Goal: Book appointment/travel/reservation

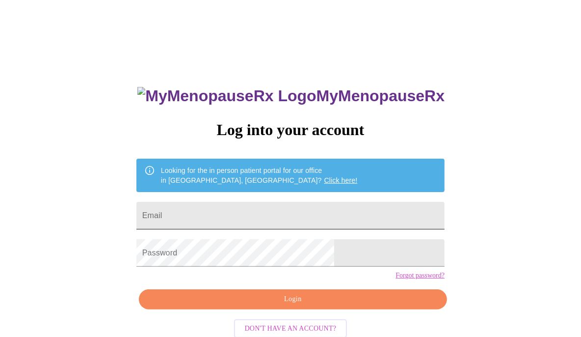
click at [235, 217] on input "Email" at bounding box center [291, 215] width 308 height 27
type input "[PERSON_NAME][EMAIL_ADDRESS][DOMAIN_NAME]"
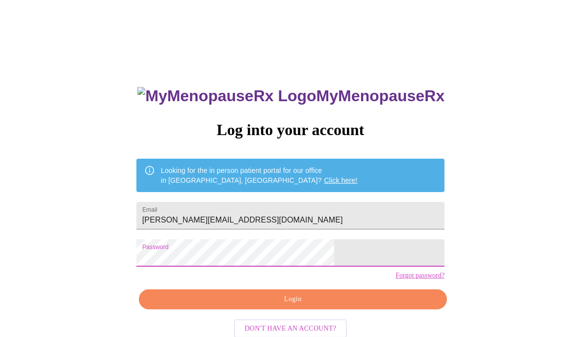
click at [244, 305] on span "Login" at bounding box center [293, 299] width 286 height 12
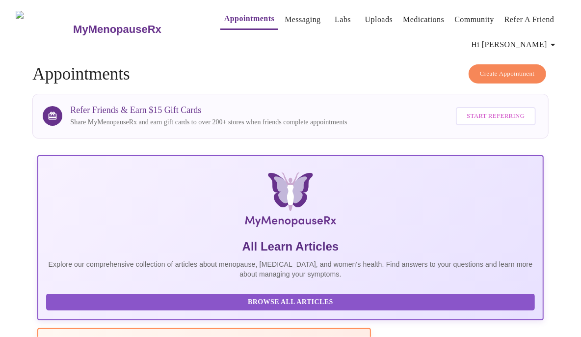
click at [285, 17] on link "Messaging" at bounding box center [303, 20] width 36 height 14
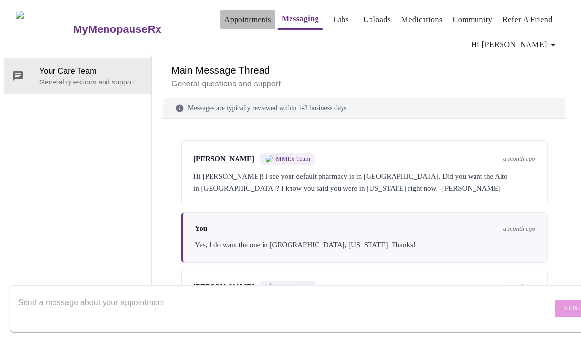
click at [224, 18] on link "Appointments" at bounding box center [247, 20] width 47 height 14
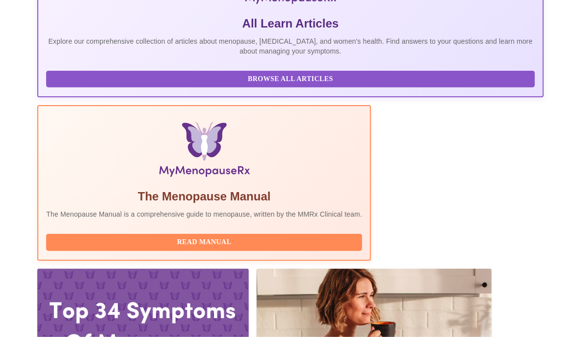
scroll to position [268, 0]
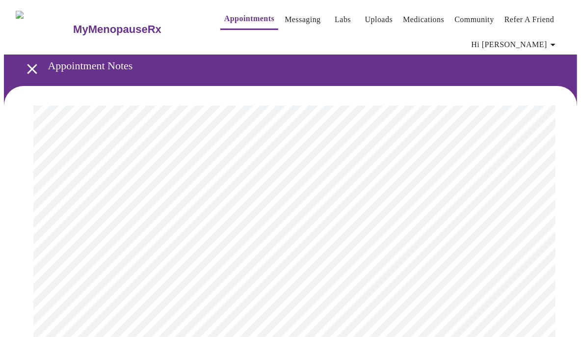
click at [226, 15] on link "Appointments" at bounding box center [249, 19] width 50 height 14
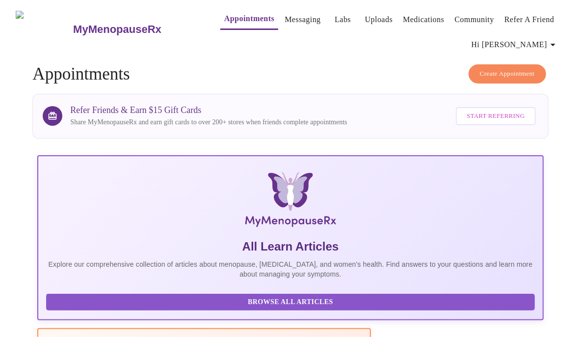
click at [485, 73] on span "Create Appointment" at bounding box center [507, 73] width 55 height 11
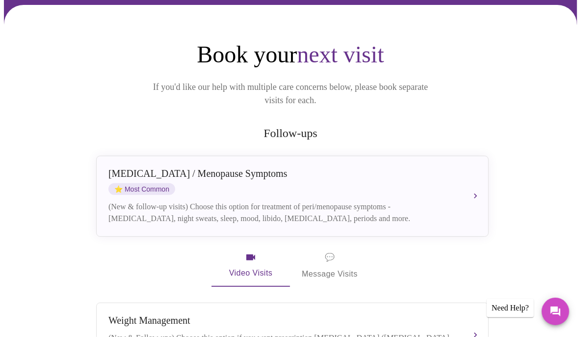
scroll to position [134, 0]
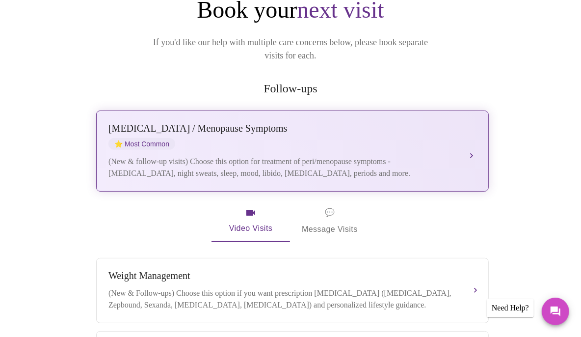
click at [472, 138] on button "[MEDICAL_DATA] / Menopause Symptoms ⭐ Most Common (New & follow-up visits) Choo…" at bounding box center [292, 150] width 393 height 81
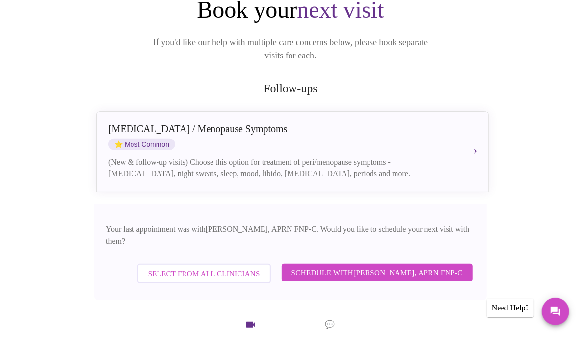
click at [348, 266] on span "Schedule with [PERSON_NAME], APRN FNP-C" at bounding box center [377, 272] width 171 height 13
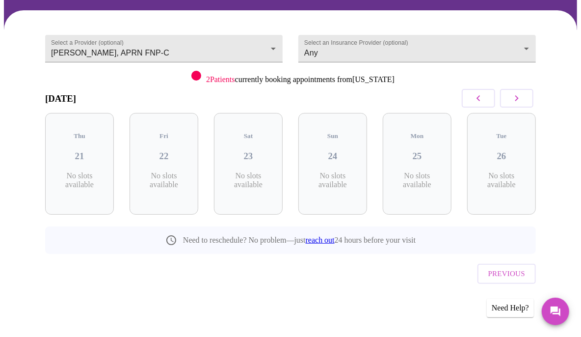
scroll to position [62, 0]
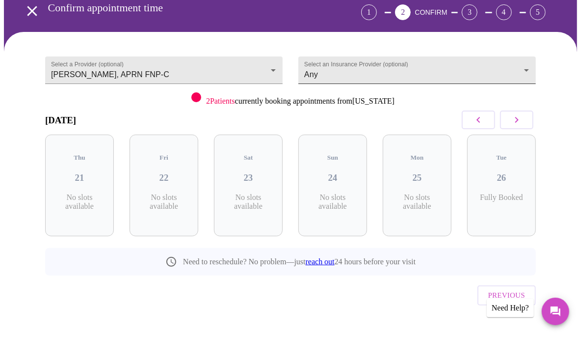
click at [527, 66] on body "MyMenopauseRx Appointments Messaging Labs Uploads Medications Community Refer a…" at bounding box center [291, 148] width 574 height 412
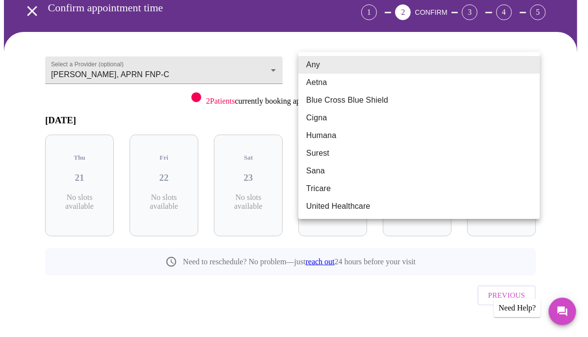
click at [527, 66] on li "Any" at bounding box center [420, 65] width 242 height 18
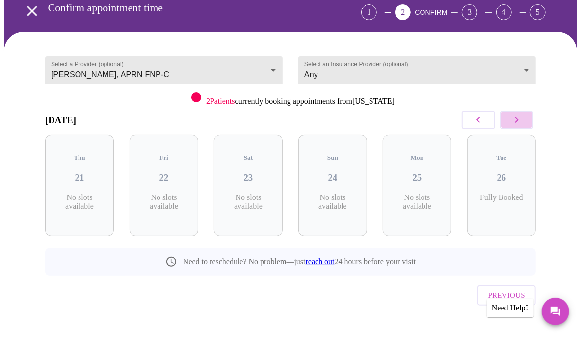
click at [523, 120] on icon "button" at bounding box center [517, 120] width 12 height 12
click at [523, 118] on icon "button" at bounding box center [517, 120] width 12 height 12
click at [523, 119] on icon "button" at bounding box center [517, 120] width 12 height 12
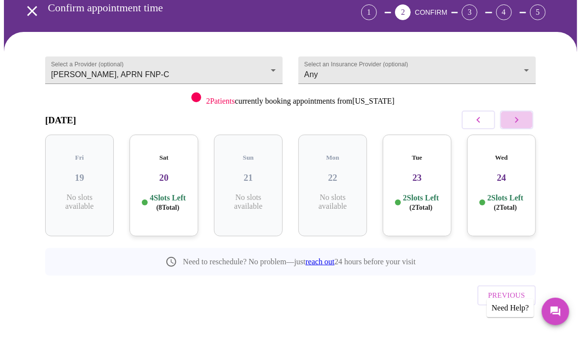
click at [523, 119] on icon "button" at bounding box center [517, 120] width 12 height 12
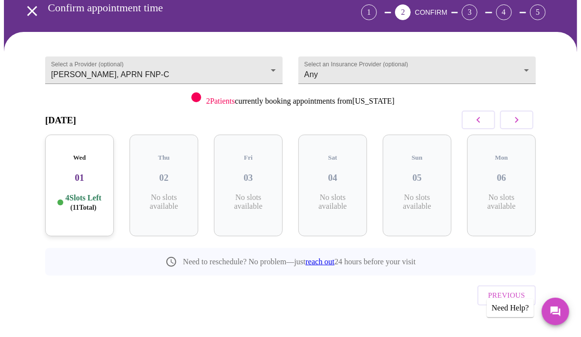
click at [69, 193] on p "4 Slots Left ( 11 Total)" at bounding box center [83, 202] width 36 height 19
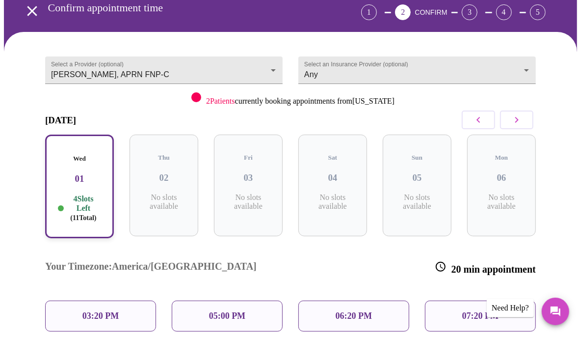
scroll to position [107, 0]
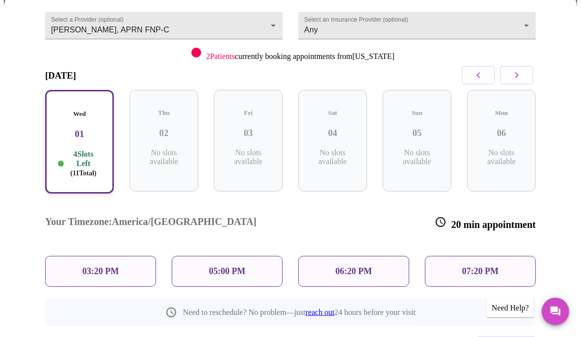
click at [230, 266] on p "05:00 PM" at bounding box center [227, 271] width 36 height 10
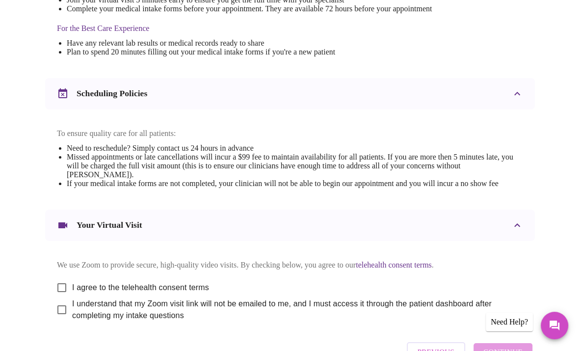
scroll to position [357, 0]
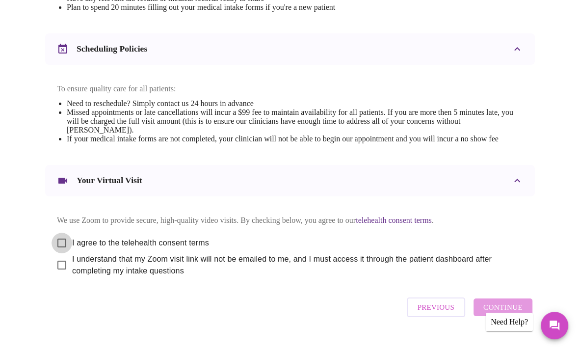
click at [60, 253] on input "I agree to the telehealth consent terms" at bounding box center [62, 243] width 21 height 21
checkbox input "true"
click at [57, 275] on input "I understand that my Zoom visit link will not be emailed to me, and I must acce…" at bounding box center [62, 265] width 21 height 21
checkbox input "true"
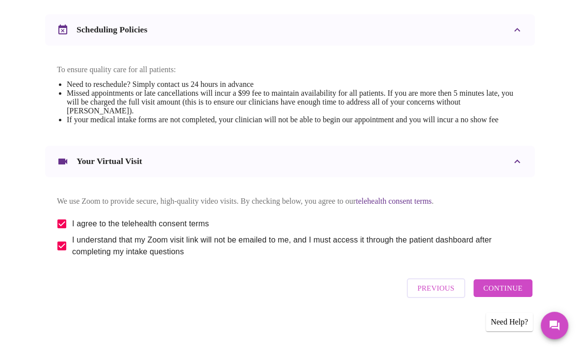
click at [518, 289] on span "Continue" at bounding box center [503, 288] width 39 height 13
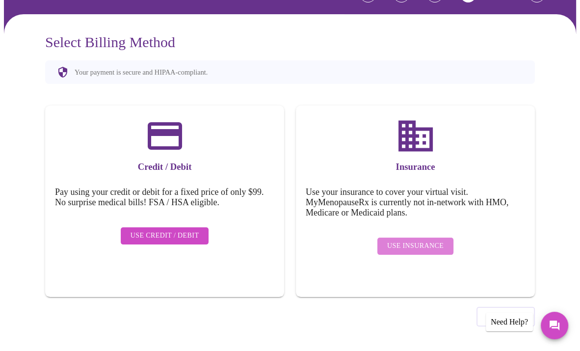
click at [424, 240] on span "Use Insurance" at bounding box center [415, 246] width 56 height 12
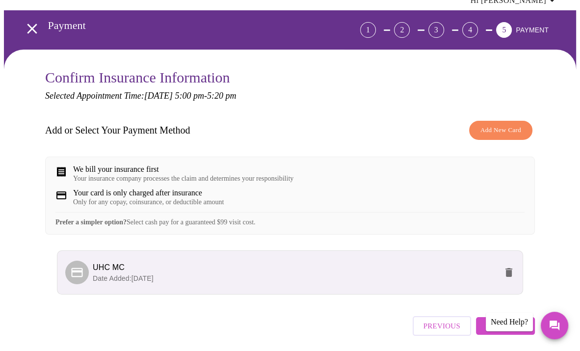
scroll to position [88, 0]
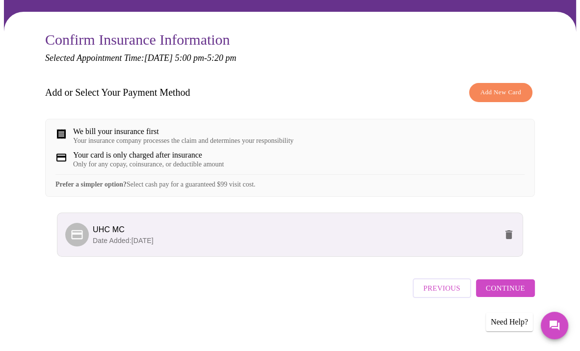
click at [496, 297] on button "Continue" at bounding box center [505, 288] width 59 height 18
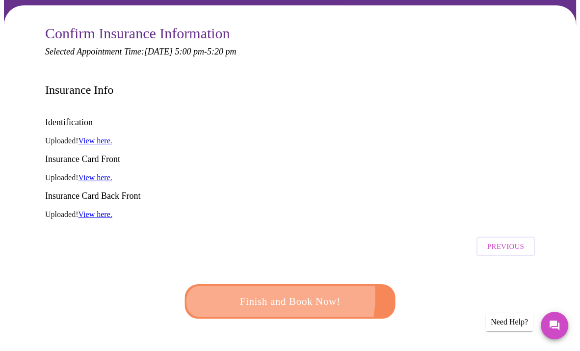
click at [262, 293] on span "Finish and Book Now!" at bounding box center [290, 302] width 182 height 18
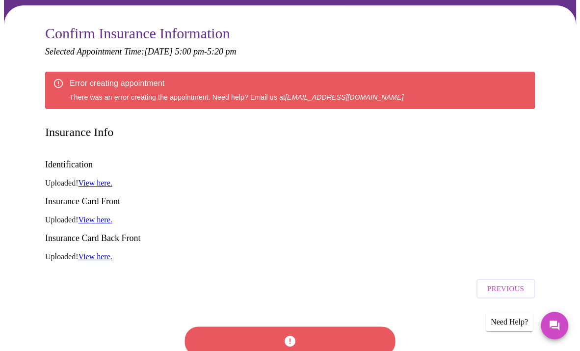
click at [311, 313] on div at bounding box center [290, 341] width 216 height 56
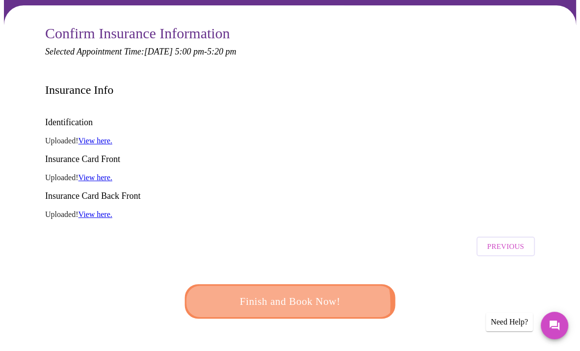
click at [288, 293] on span "Finish and Book Now!" at bounding box center [290, 302] width 182 height 18
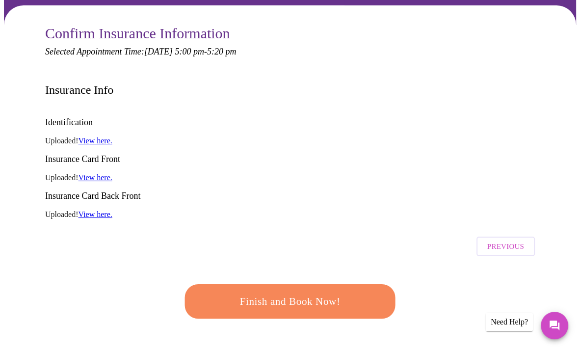
click at [283, 293] on span "Finish and Book Now!" at bounding box center [290, 302] width 182 height 18
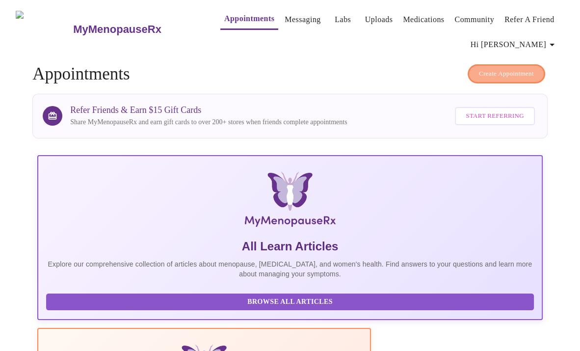
click at [486, 70] on span "Create Appointment" at bounding box center [506, 73] width 55 height 11
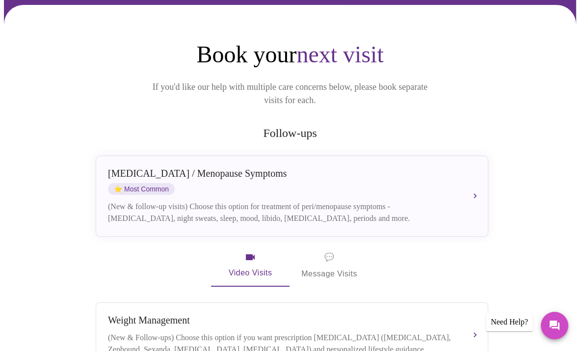
scroll to position [134, 0]
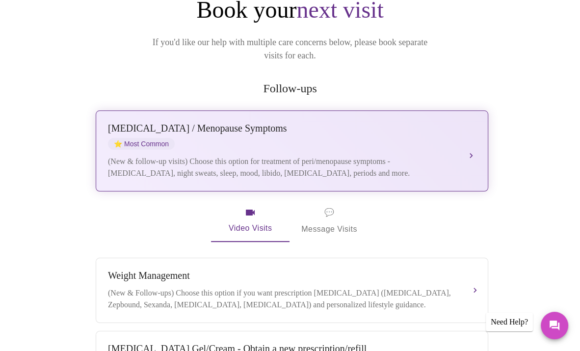
click at [467, 139] on button "[MEDICAL_DATA] / Menopause Symptoms ⭐ Most Common (New & follow-up visits) Choo…" at bounding box center [292, 150] width 393 height 81
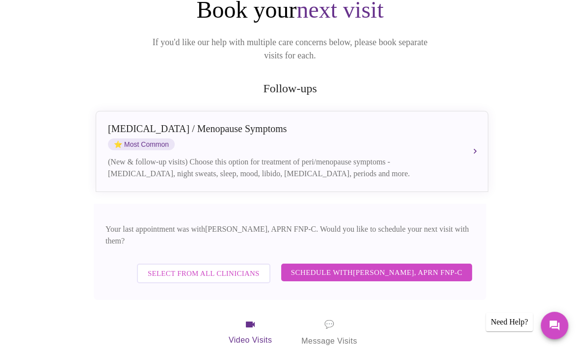
click at [342, 266] on span "Schedule with [PERSON_NAME], APRN FNP-C" at bounding box center [376, 272] width 171 height 13
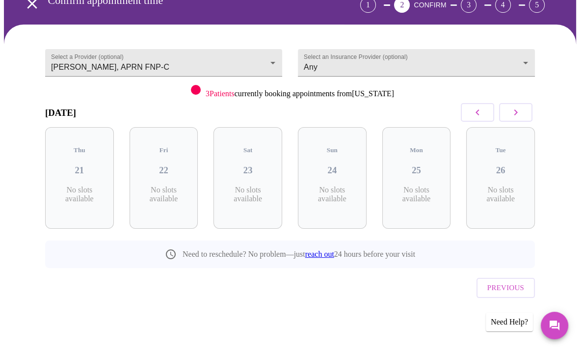
scroll to position [48, 0]
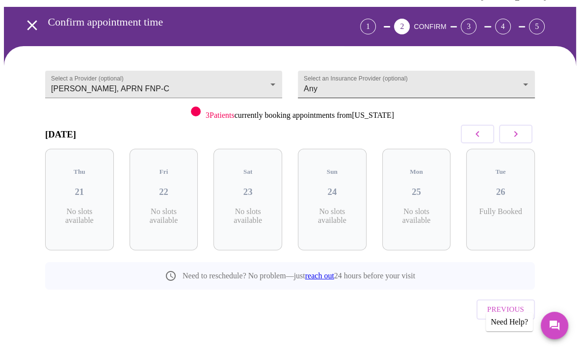
click at [522, 81] on body "MyMenopauseRx Appointments Messaging Labs Uploads Medications Community Refer a…" at bounding box center [290, 162] width 573 height 412
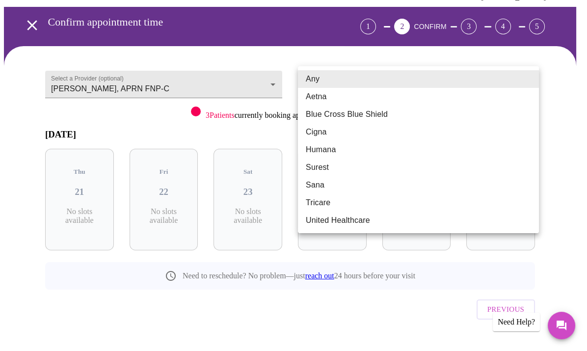
click at [358, 219] on li "United Healthcare" at bounding box center [418, 221] width 241 height 18
type input "United Healthcare"
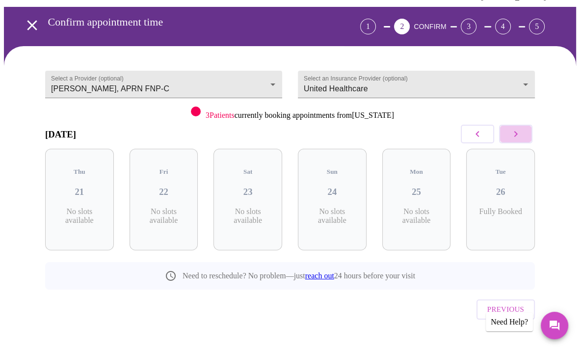
click at [527, 133] on button "button" at bounding box center [515, 134] width 33 height 19
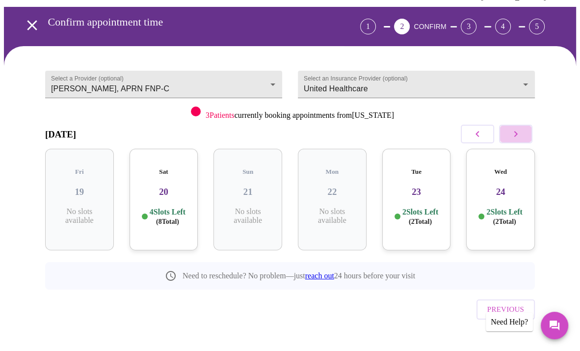
click at [527, 133] on button "button" at bounding box center [515, 134] width 33 height 19
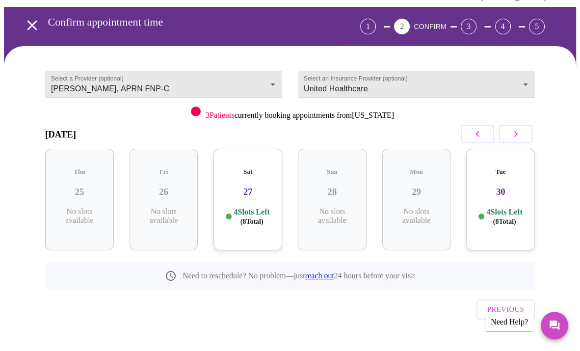
click at [527, 133] on button "button" at bounding box center [515, 134] width 33 height 19
click at [76, 191] on div "Wed 01 4 Slots Left ( 11 Total)" at bounding box center [79, 200] width 69 height 102
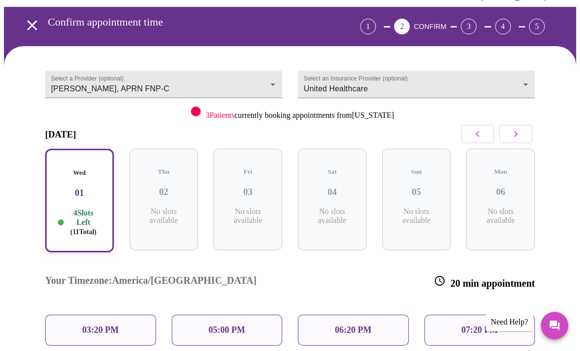
scroll to position [92, 0]
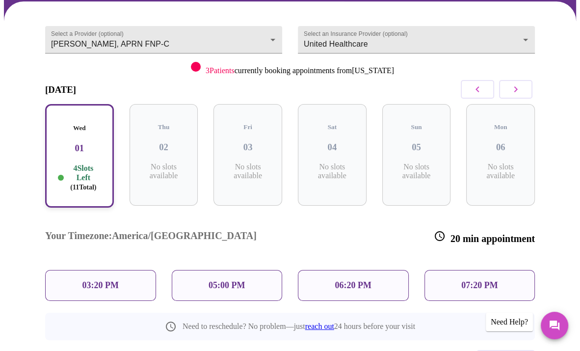
click at [243, 270] on div "05:00 PM" at bounding box center [227, 285] width 111 height 31
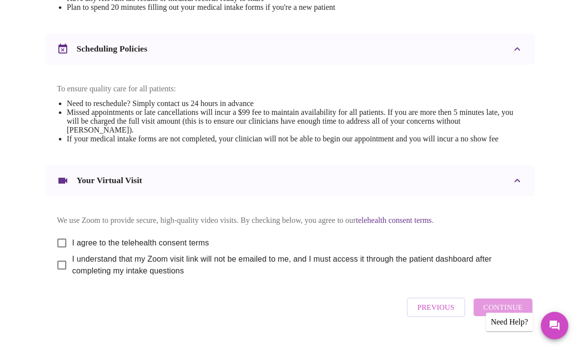
scroll to position [411, 0]
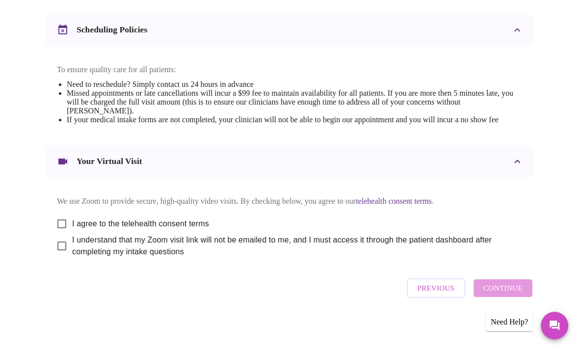
click at [58, 216] on input "I agree to the telehealth consent terms" at bounding box center [62, 224] width 21 height 21
checkbox input "true"
click at [58, 242] on input "I understand that my Zoom visit link will not be emailed to me, and I must acce…" at bounding box center [62, 246] width 21 height 21
checkbox input "true"
click at [510, 293] on span "Continue" at bounding box center [503, 288] width 39 height 13
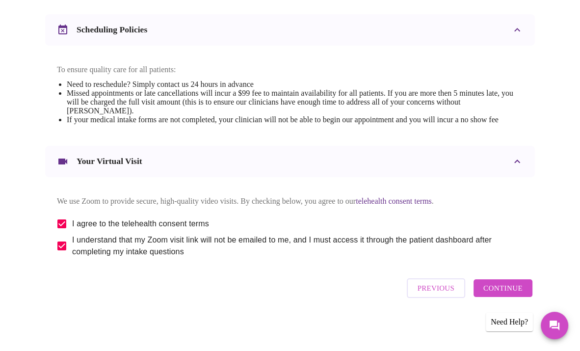
scroll to position [80, 0]
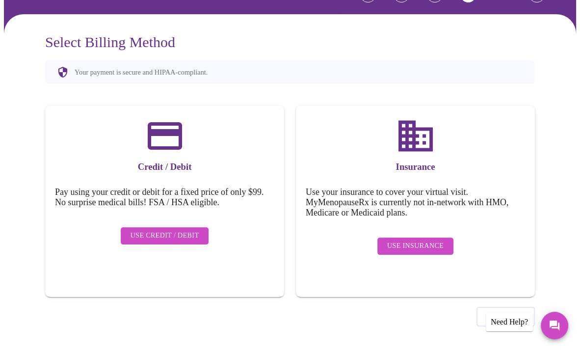
click at [423, 240] on span "Use Insurance" at bounding box center [415, 246] width 56 height 12
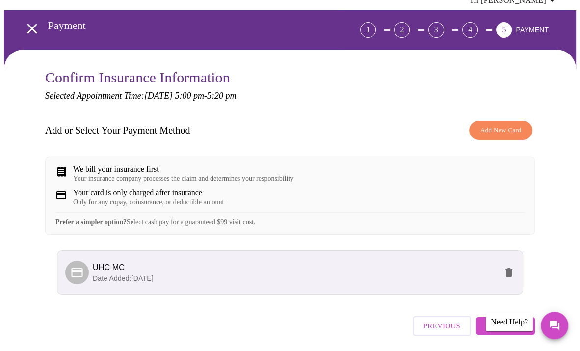
scroll to position [88, 0]
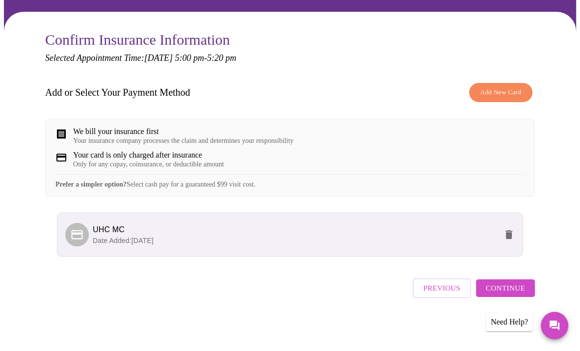
click at [493, 295] on span "Continue" at bounding box center [505, 288] width 39 height 13
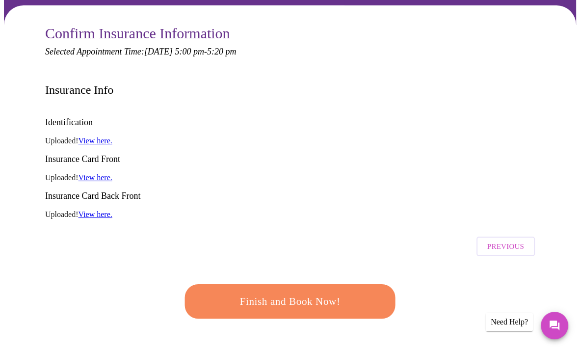
click at [246, 293] on span "Finish and Book Now!" at bounding box center [290, 302] width 182 height 18
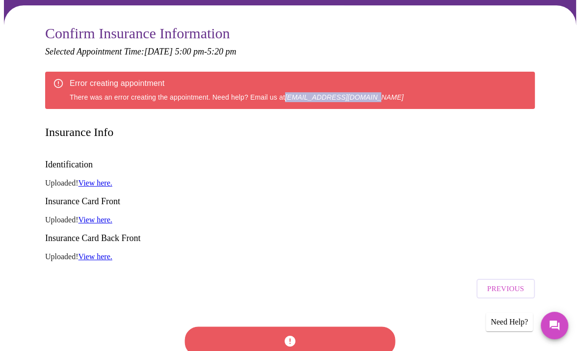
drag, startPoint x: 283, startPoint y: 95, endPoint x: 376, endPoint y: 100, distance: 93.4
click at [376, 100] on div "Error creating appointment There was an error creating the appointment. Need he…" at bounding box center [290, 90] width 490 height 37
copy em "[EMAIL_ADDRESS][DOMAIN_NAME]"
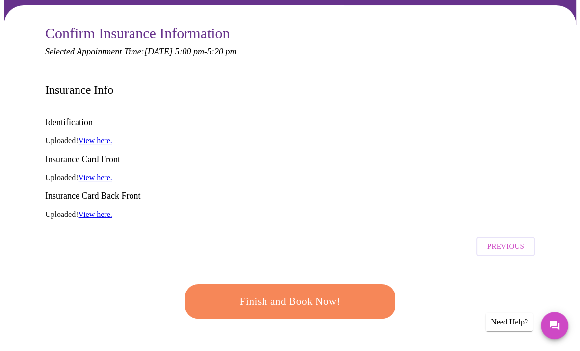
click at [175, 170] on div "Identification Uploaded! View here. Insurance Card Front Uploaded! View here. I…" at bounding box center [290, 168] width 490 height 118
click at [293, 293] on span "Finish and Book Now!" at bounding box center [290, 302] width 182 height 18
click at [130, 290] on div "Finish and Book Now!" at bounding box center [290, 301] width 490 height 81
click at [497, 240] on span "Previous" at bounding box center [506, 246] width 37 height 13
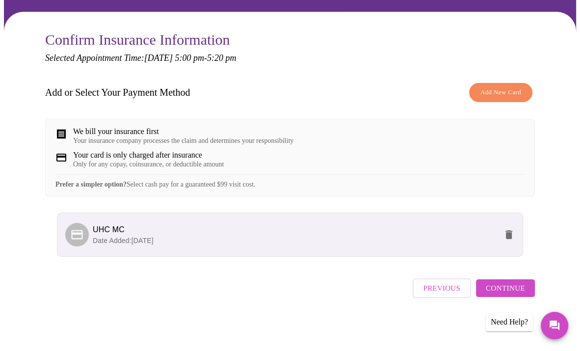
click at [211, 245] on p "Date Added: [DATE]" at bounding box center [295, 241] width 405 height 10
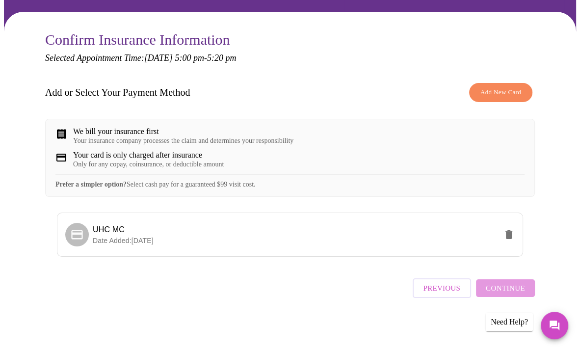
click at [318, 269] on ul "UHC MC Date Added: [DATE]" at bounding box center [290, 239] width 466 height 60
click at [229, 171] on div "We bill your insurance first Your insurance company processes the claim and det…" at bounding box center [290, 158] width 490 height 78
click at [346, 102] on div "Add or Select Your Payment Method Add New Card We bill your insurance first You…" at bounding box center [290, 173] width 490 height 191
click at [263, 93] on div "Add or Select Your Payment Method Add New Card" at bounding box center [290, 92] width 490 height 29
click at [149, 256] on li "UHC MC Date Added: [DATE]" at bounding box center [290, 235] width 466 height 44
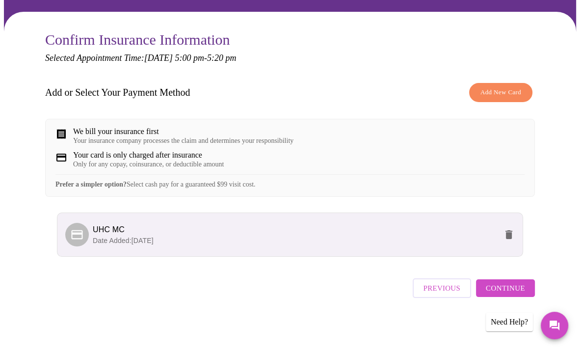
click at [493, 293] on span "Continue" at bounding box center [505, 288] width 39 height 13
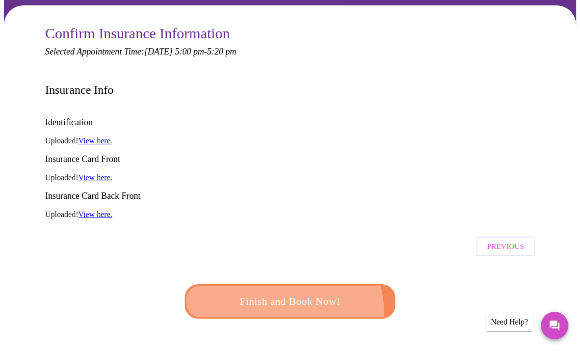
click at [285, 284] on button "Finish and Book Now!" at bounding box center [290, 301] width 211 height 34
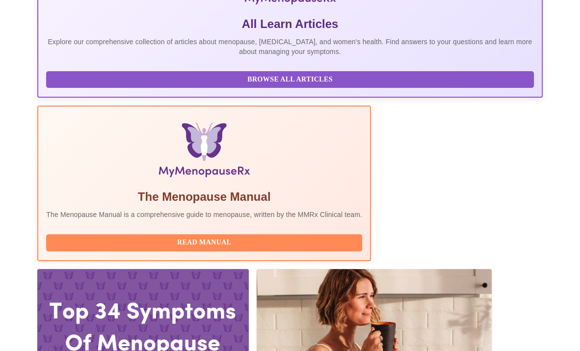
scroll to position [267, 0]
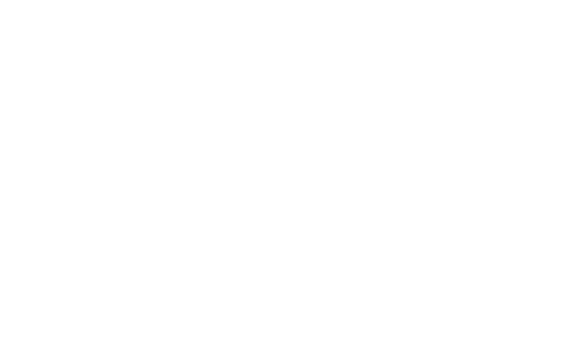
click at [289, 4] on div at bounding box center [293, 4] width 579 height 0
